Goal: Transaction & Acquisition: Purchase product/service

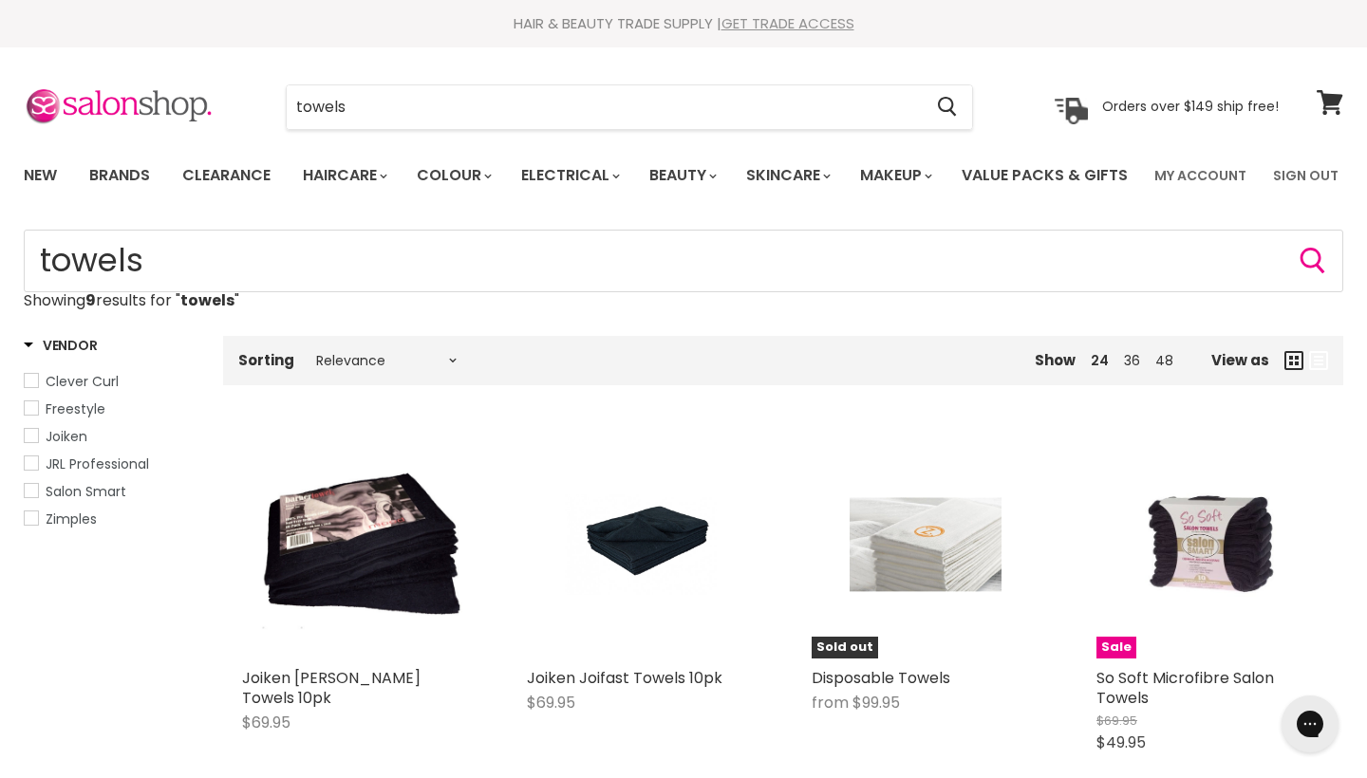
click at [764, 25] on link "GET TRADE ACCESS" at bounding box center [787, 23] width 133 height 20
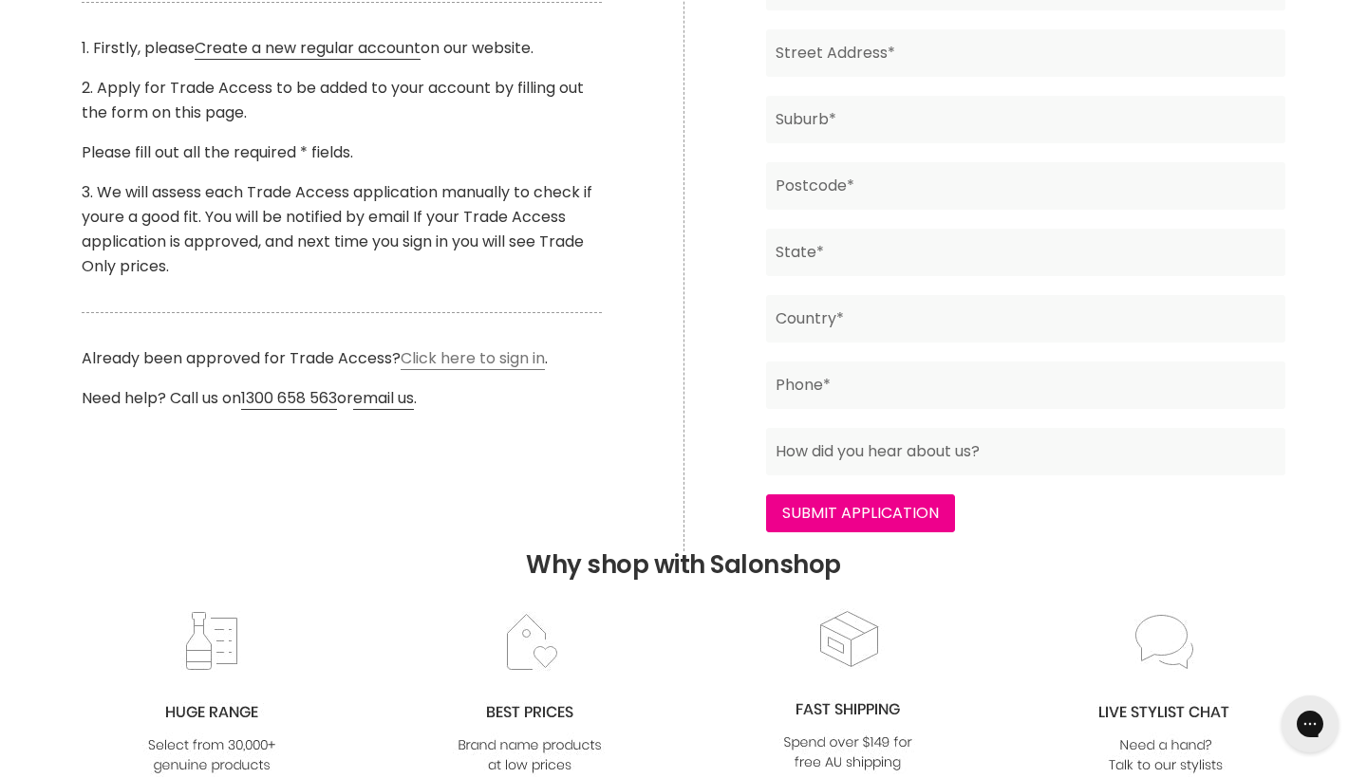
click at [462, 370] on link "Click here to sign in" at bounding box center [472, 358] width 144 height 23
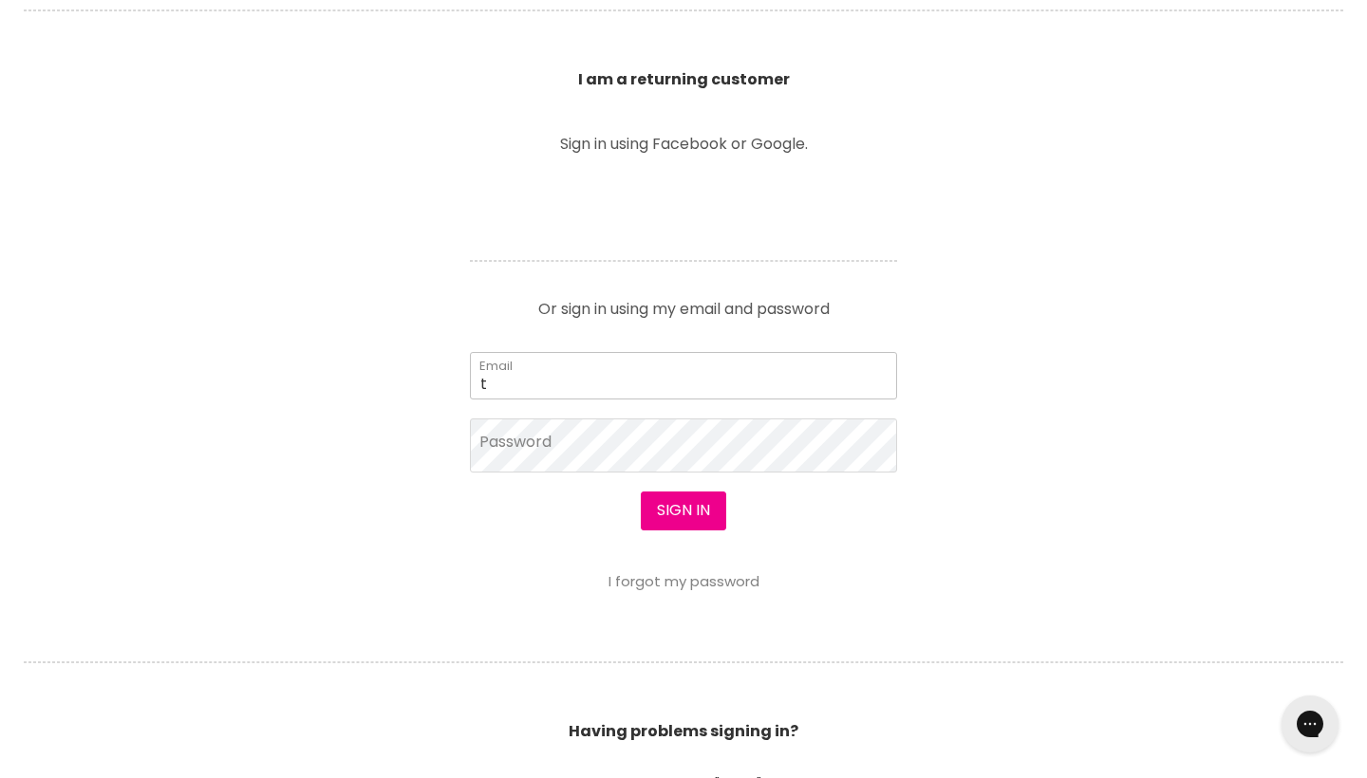
scroll to position [655, 0]
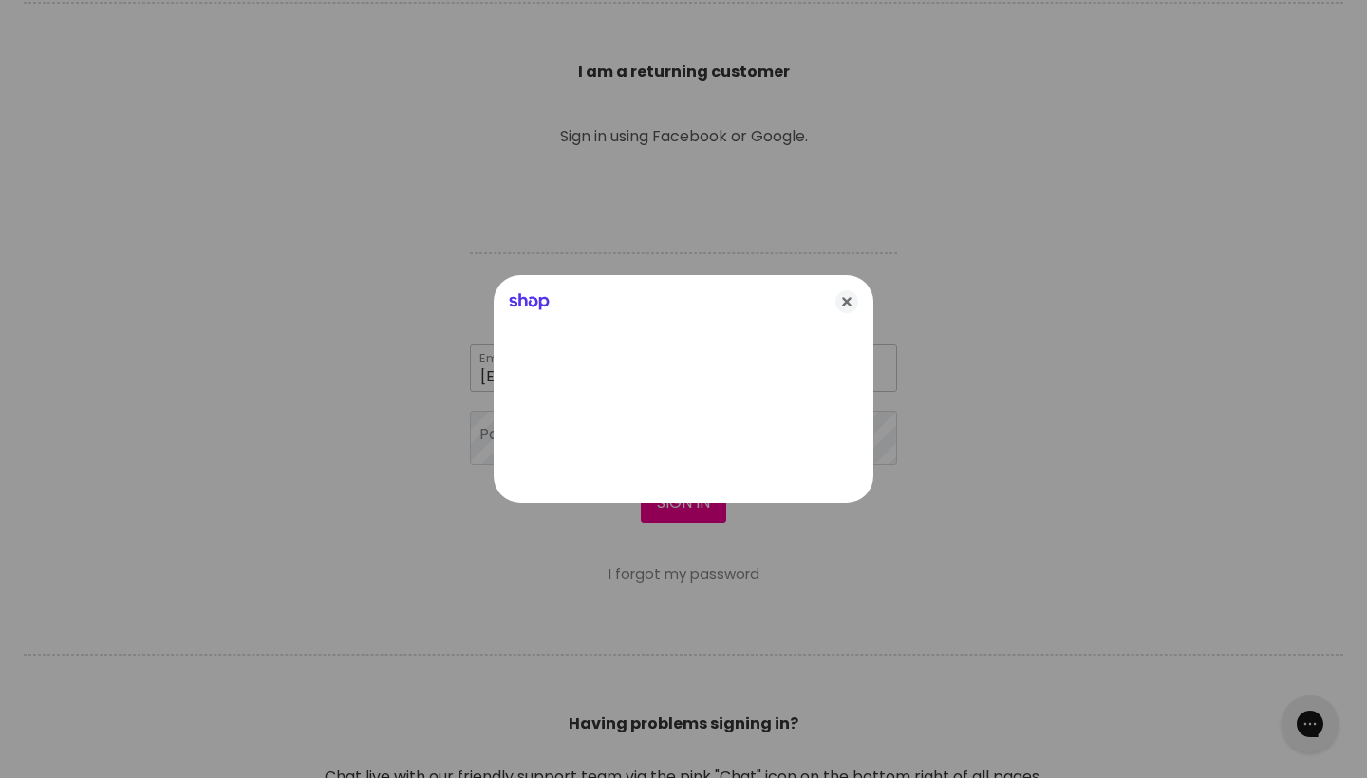
type input "t_rogers93@hotmail.com"
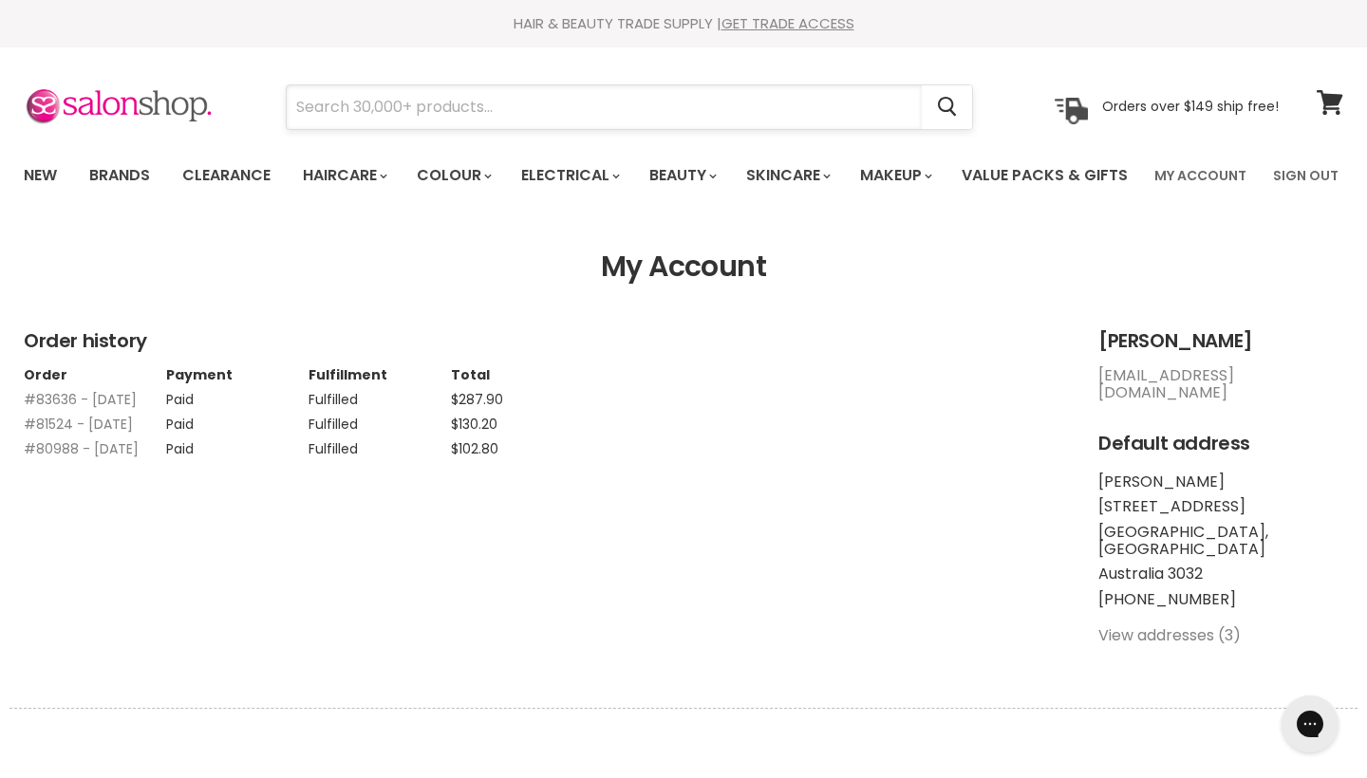
click at [342, 112] on input "Search" at bounding box center [604, 107] width 635 height 44
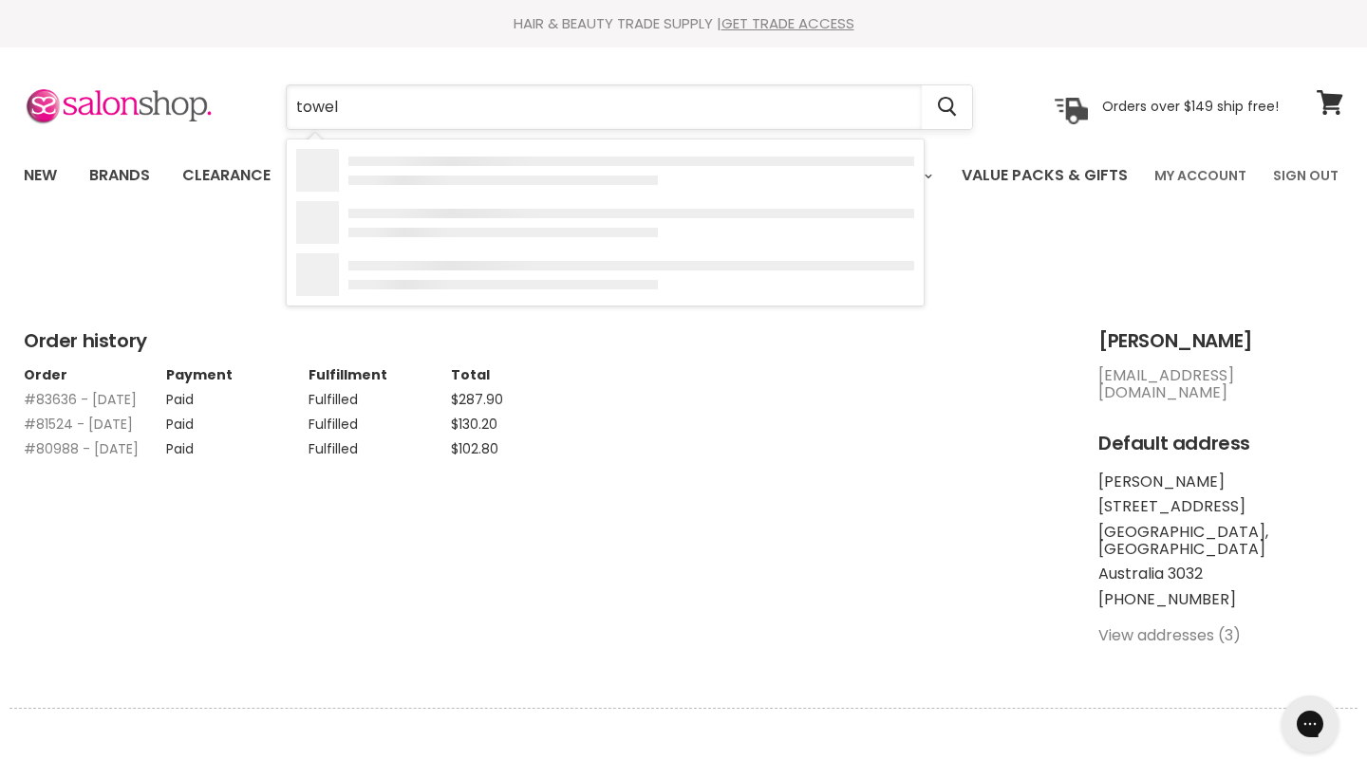
type input "towels"
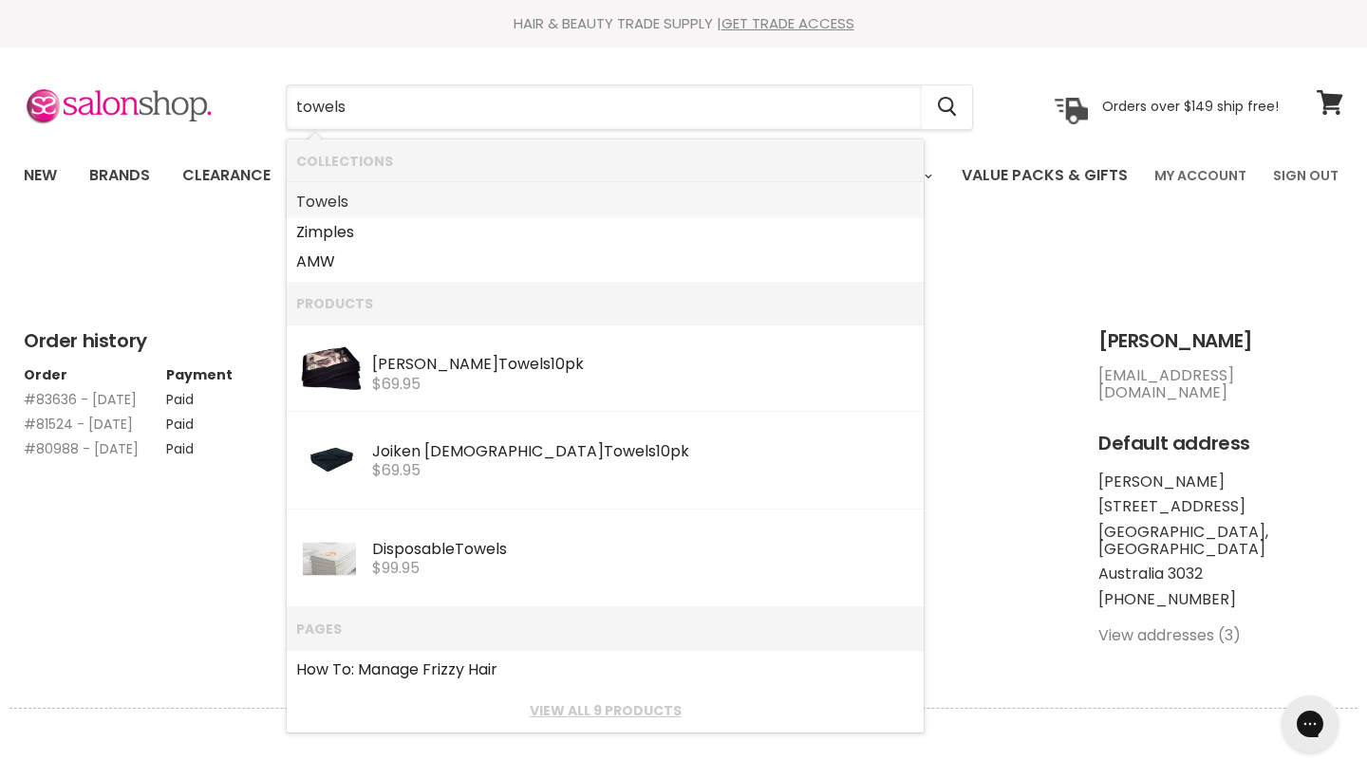
click at [440, 196] on link "Towels" at bounding box center [605, 202] width 618 height 30
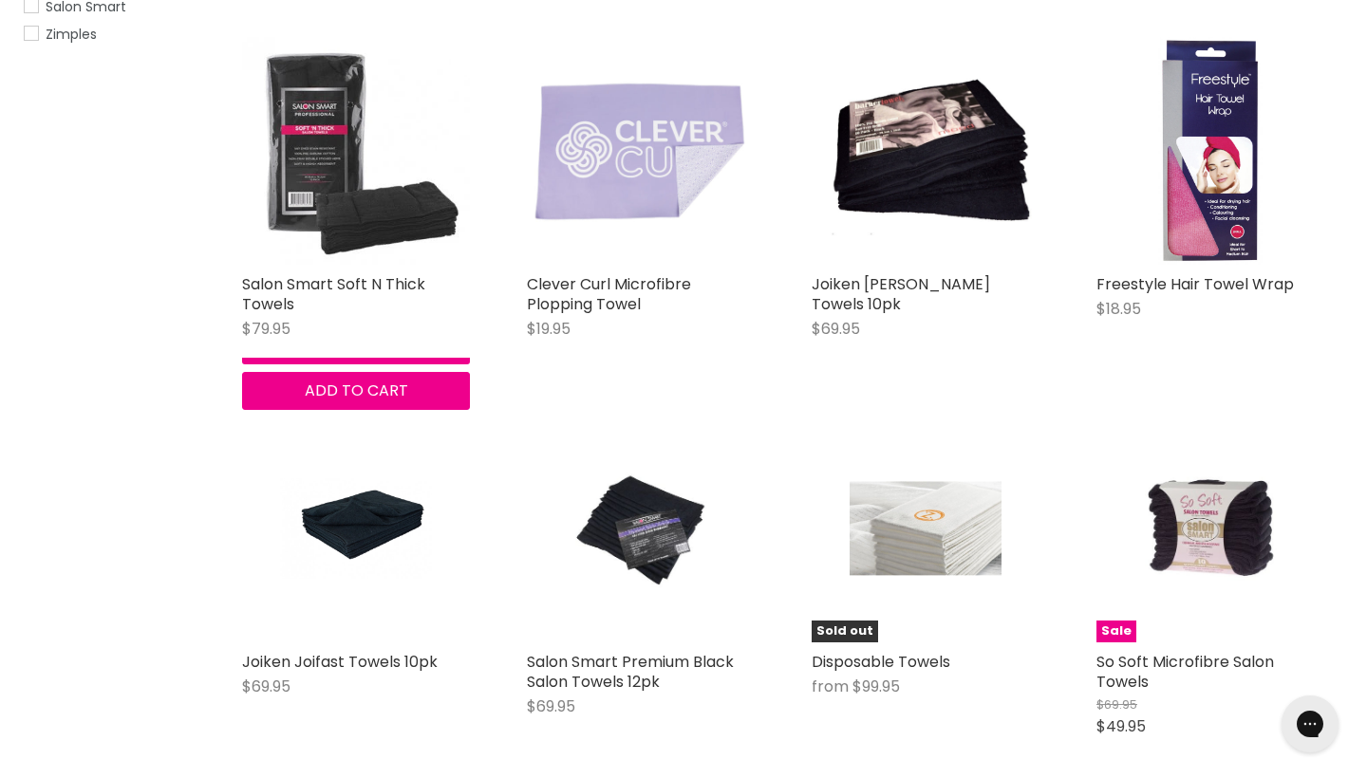
scroll to position [452, 0]
click at [323, 183] on img "Main content" at bounding box center [356, 151] width 228 height 228
